Goal: Task Accomplishment & Management: Manage account settings

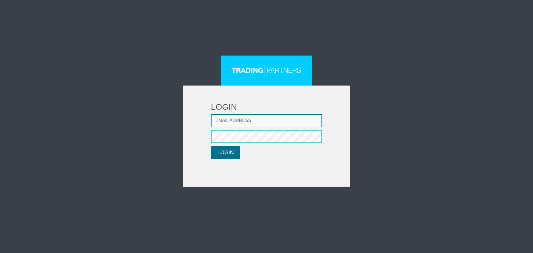
type input "LMatthaiou@fxcess.com"
click at [221, 155] on button "LOGIN" at bounding box center [225, 152] width 29 height 13
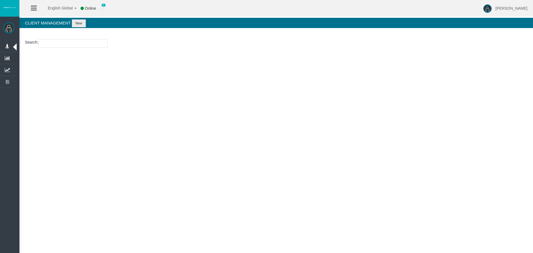
click at [76, 47] on input "number" at bounding box center [72, 43] width 69 height 9
paste input "22147844"
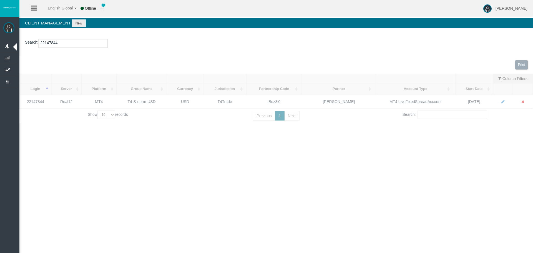
type input "22147844"
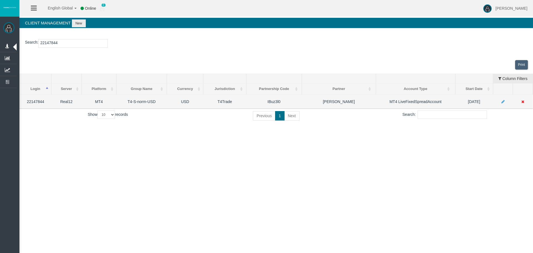
click at [502, 100] on icon at bounding box center [502, 102] width 3 height 4
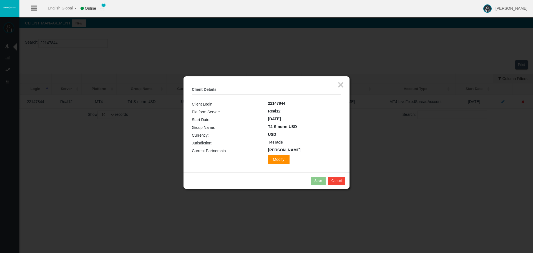
click at [268, 158] on span "Modify" at bounding box center [278, 159] width 21 height 9
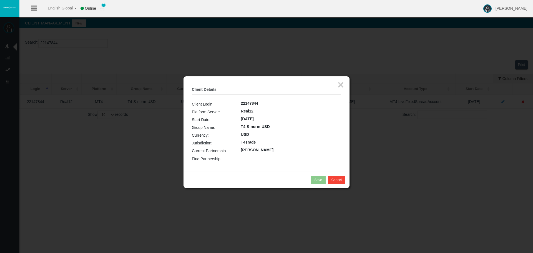
click at [266, 160] on input "text" at bounding box center [275, 159] width 69 height 9
paste input "IBlns41"
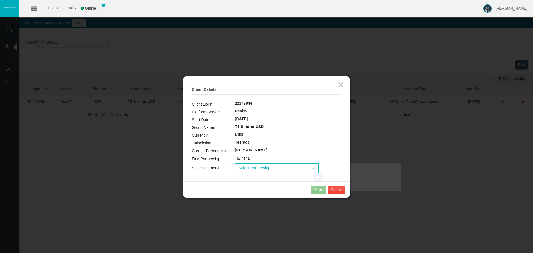
type input "IBlns41"
click at [265, 169] on span "Select Partnership" at bounding box center [271, 168] width 73 height 9
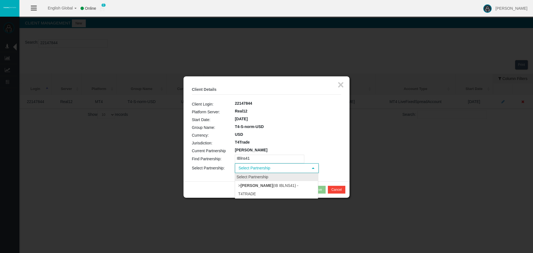
click at [270, 186] on b "[PERSON_NAME]" at bounding box center [256, 185] width 32 height 4
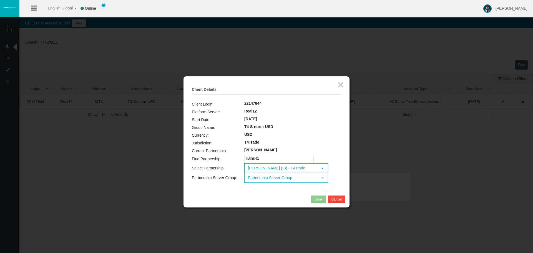
click at [270, 178] on td "Loading... Partnership Server Group select" at bounding box center [292, 178] width 97 height 10
click at [266, 175] on span "Partnership Server Group" at bounding box center [281, 177] width 73 height 9
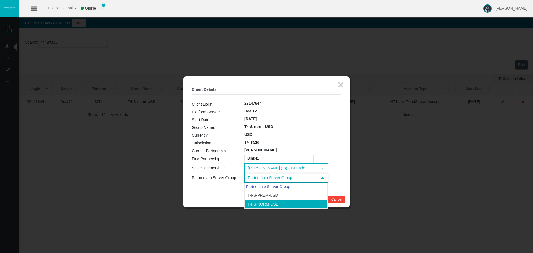
click at [277, 204] on li "T4-S-norm-USD" at bounding box center [286, 204] width 83 height 9
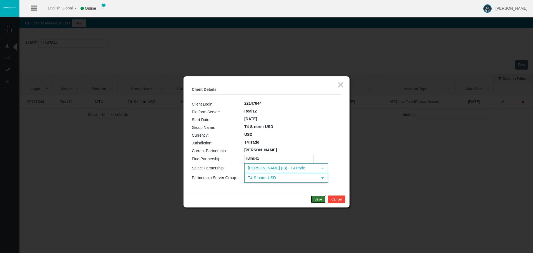
click at [322, 202] on button "Save" at bounding box center [318, 199] width 15 height 8
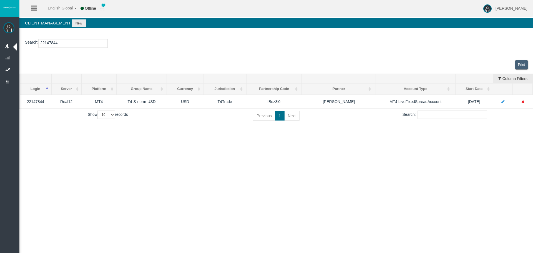
click at [62, 41] on input "22147844" at bounding box center [72, 43] width 69 height 9
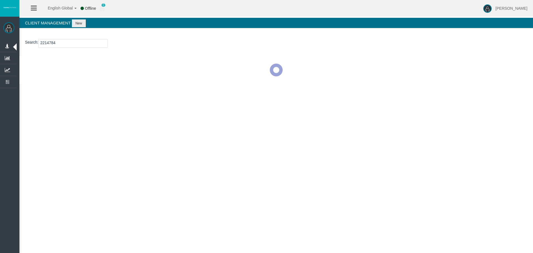
type input "22147844"
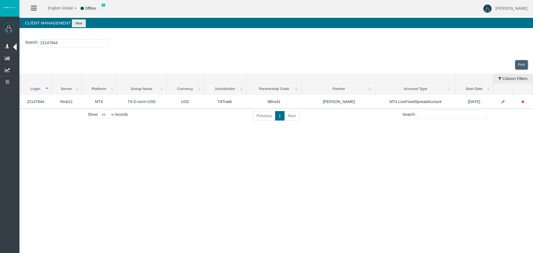
click at [223, 114] on div "Previous 1 Next" at bounding box center [276, 116] width 168 height 12
click at [226, 150] on div "English Global 简体中文 English Global 日本語 한국어 Online 0 [PERSON_NAME] Help Log Out …" at bounding box center [266, 126] width 533 height 253
click at [313, 52] on section "Search : 22147844" at bounding box center [275, 45] width 513 height 22
click at [316, 62] on div "Print" at bounding box center [275, 64] width 513 height 17
click at [251, 135] on div "English Global 简体中文 English Global 日本語 한국어 Online 0 [PERSON_NAME] Help Log Out …" at bounding box center [266, 126] width 533 height 253
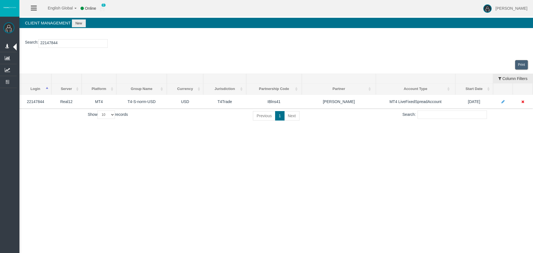
click at [375, 72] on div "Print" at bounding box center [275, 64] width 513 height 17
drag, startPoint x: 438, startPoint y: 154, endPoint x: 447, endPoint y: 160, distance: 10.8
click at [438, 155] on div "English Global 简体中文 English Global 日本語 한국어 Online 0 [PERSON_NAME] Help Log Out …" at bounding box center [266, 126] width 533 height 253
click at [447, 160] on div "English Global 简体中文 English Global 日本語 한국어 Online 0 [PERSON_NAME] Help Log Out …" at bounding box center [266, 126] width 533 height 253
click at [348, 165] on div "English Global 简体中文 English Global 日本語 한국어 Online 0 [PERSON_NAME] Help Log Out …" at bounding box center [266, 126] width 533 height 253
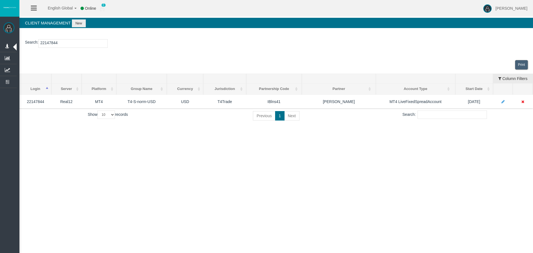
click at [389, 170] on div "English Global 简体中文 English Global 日本語 한국어 Online 0 [PERSON_NAME] Help Log Out …" at bounding box center [266, 126] width 533 height 253
click at [419, 178] on div "English Global 简体中文 English Global 日本語 한국어 Online 0 [PERSON_NAME] Help Log Out …" at bounding box center [266, 126] width 533 height 253
click at [438, 180] on div "English Global 简体中文 English Global 日本語 한국어 Online 0 [PERSON_NAME] Help Log Out …" at bounding box center [266, 126] width 533 height 253
click at [385, 179] on div "English Global 简体中文 English Global 日本語 한국어 Online 0 [PERSON_NAME] Help Log Out …" at bounding box center [266, 126] width 533 height 253
